Goal: Obtain resource: Obtain resource

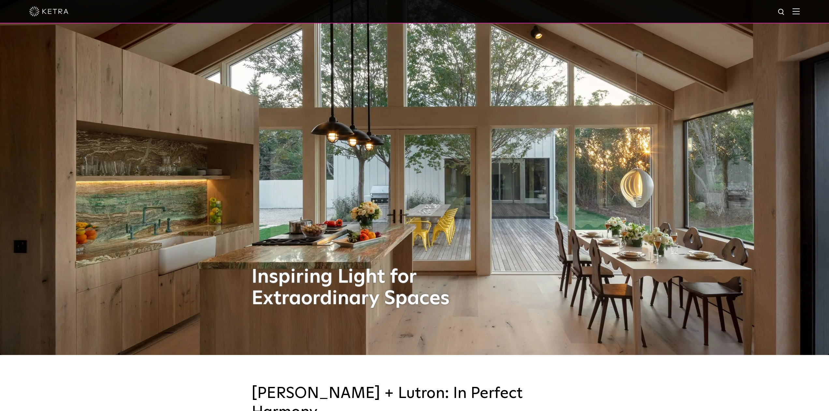
scroll to position [53, 0]
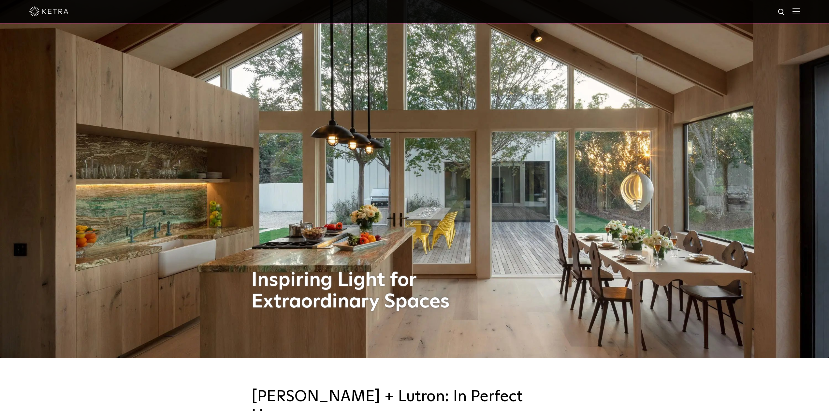
click at [795, 11] on img at bounding box center [795, 11] width 7 height 6
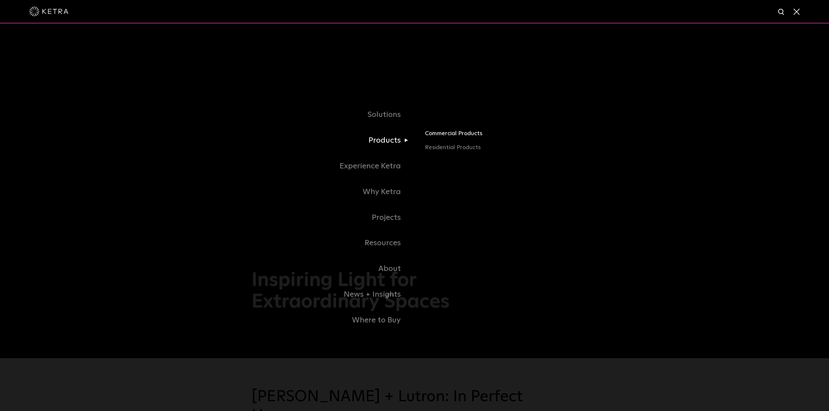
click at [448, 134] on link "Commercial Products" at bounding box center [501, 136] width 152 height 14
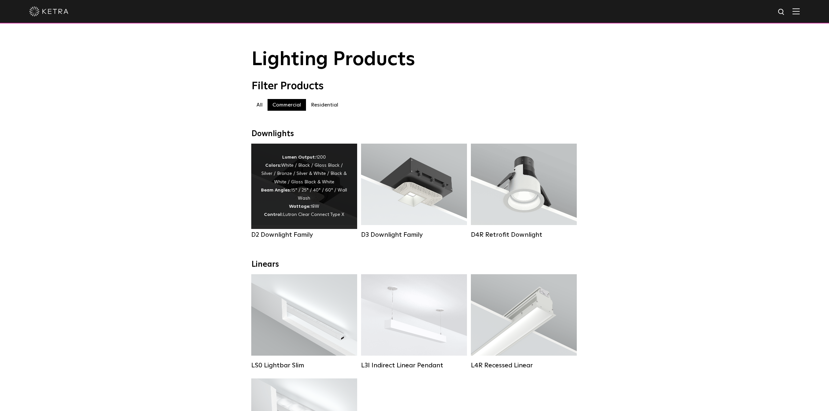
click at [305, 188] on div "Lumen Output: 1200 Colors: White / Black / Gloss Black / Silver / Bronze / Silv…" at bounding box center [304, 186] width 86 height 66
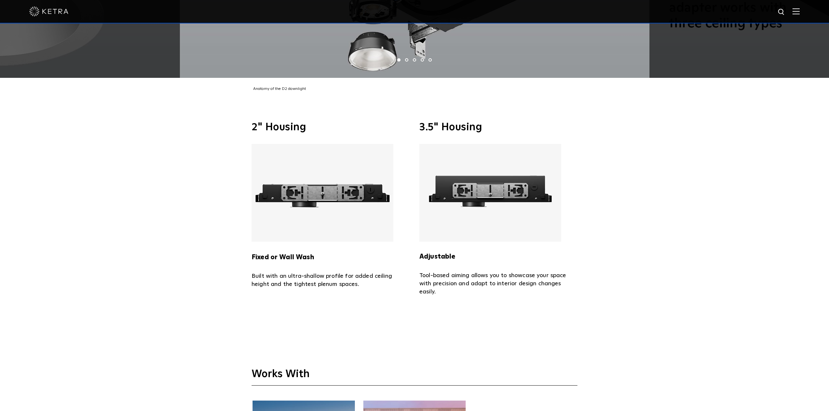
scroll to position [1734, 0]
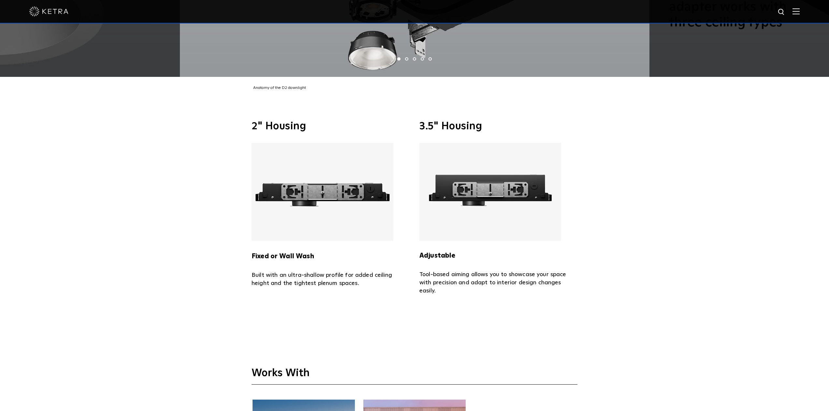
click at [330, 182] on img at bounding box center [322, 192] width 142 height 98
click at [319, 184] on img at bounding box center [322, 192] width 142 height 98
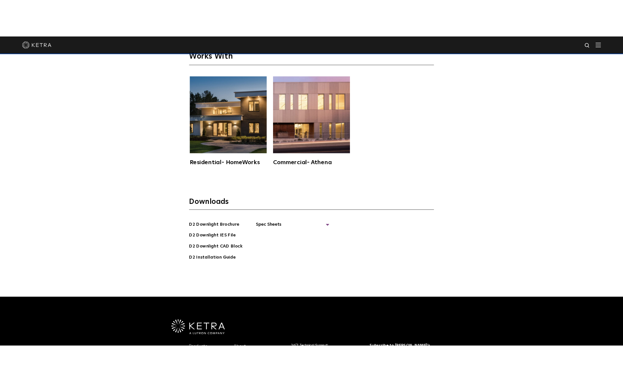
scroll to position [2081, 0]
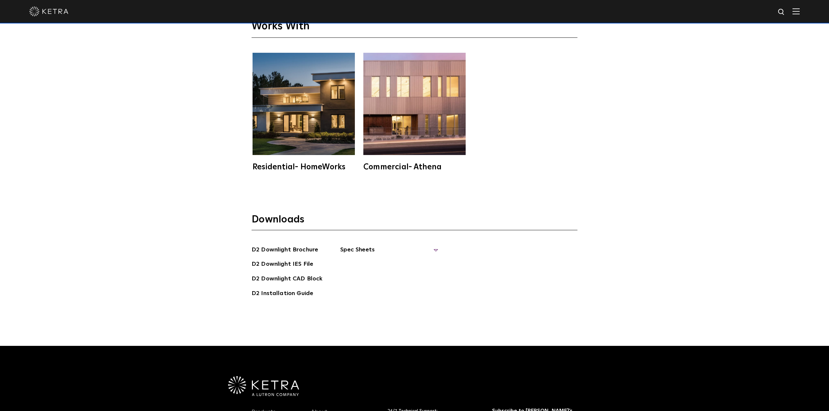
click at [363, 245] on span "Spec Sheets" at bounding box center [389, 252] width 98 height 14
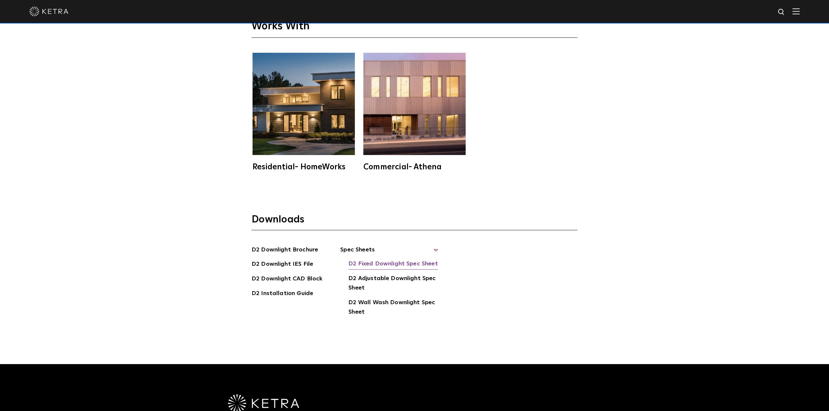
click at [389, 259] on link "D2 Fixed Downlight Spec Sheet" at bounding box center [392, 264] width 89 height 10
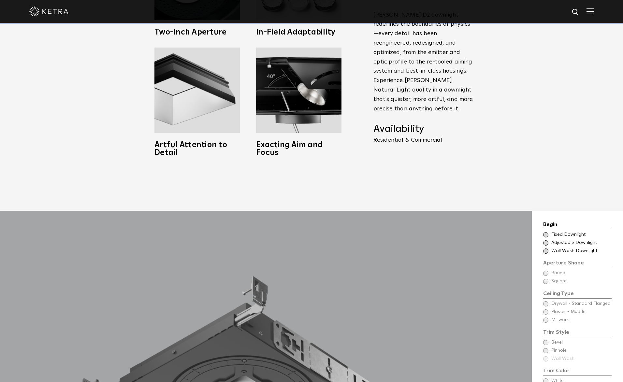
scroll to position [481, 0]
